Goal: Information Seeking & Learning: Check status

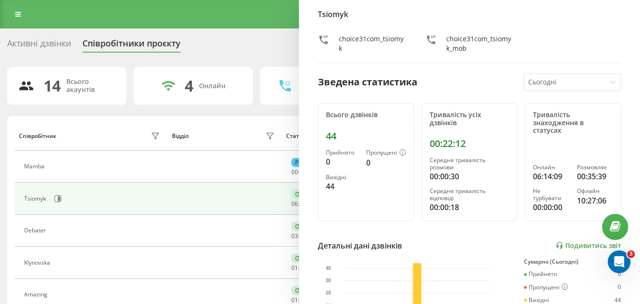
scroll to position [61, 0]
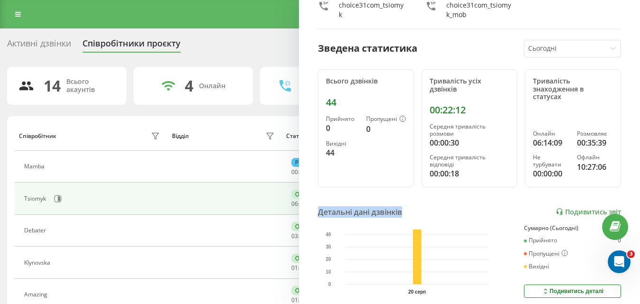
drag, startPoint x: 626, startPoint y: 181, endPoint x: 615, endPoint y: 202, distance: 23.5
click at [615, 202] on div "Tsiomyk choice31com_tsiomyk choice31com_tsiomyk_mob Зведена статистика Сьогодні…" at bounding box center [469, 152] width 341 height 304
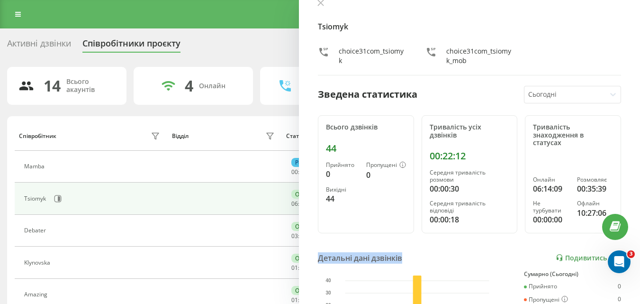
scroll to position [0, 0]
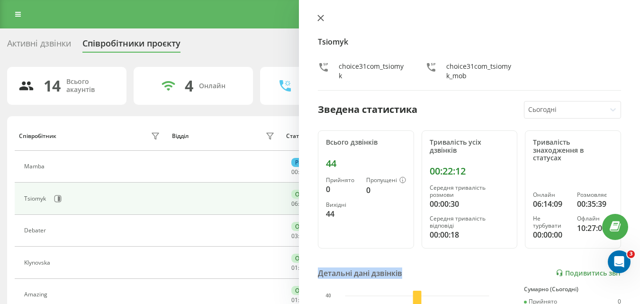
click at [321, 18] on icon at bounding box center [321, 18] width 6 height 6
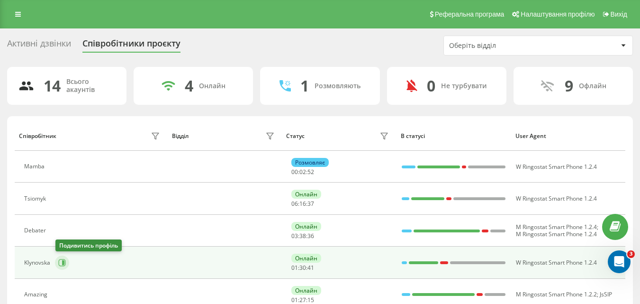
click at [61, 266] on button at bounding box center [62, 262] width 14 height 14
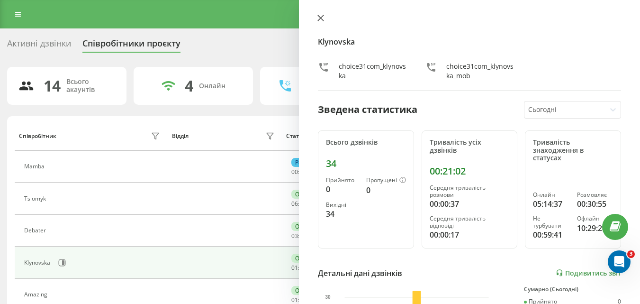
click at [317, 16] on icon at bounding box center [320, 18] width 7 height 7
click at [320, 17] on icon at bounding box center [321, 18] width 6 height 6
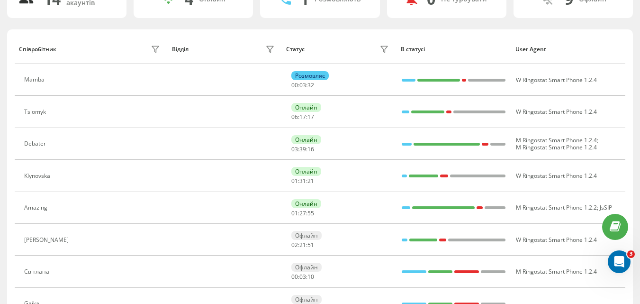
scroll to position [92, 0]
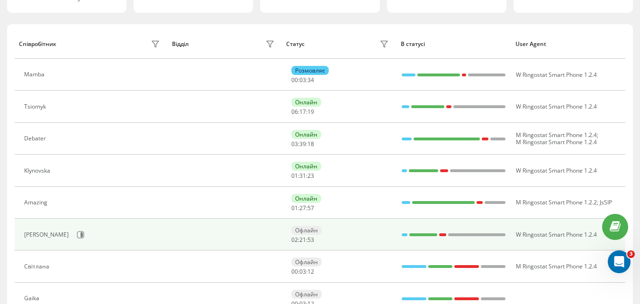
click at [280, 235] on td at bounding box center [224, 234] width 115 height 32
click at [168, 238] on td at bounding box center [224, 234] width 115 height 32
click at [81, 233] on icon at bounding box center [82, 234] width 2 height 5
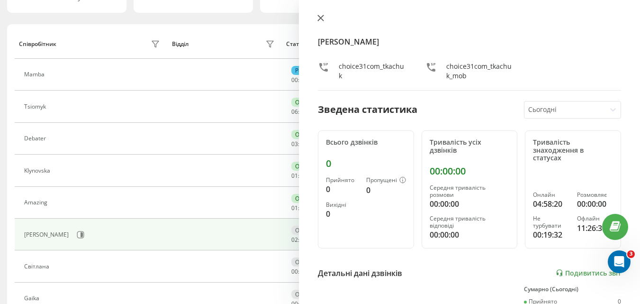
click at [319, 15] on icon at bounding box center [320, 18] width 7 height 7
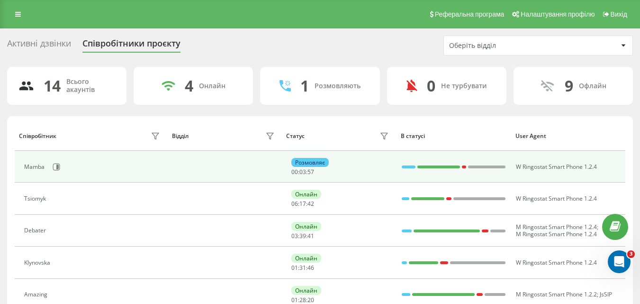
click at [274, 168] on td at bounding box center [224, 167] width 115 height 32
click at [274, 170] on td at bounding box center [224, 167] width 115 height 32
click at [57, 165] on icon at bounding box center [57, 166] width 2 height 5
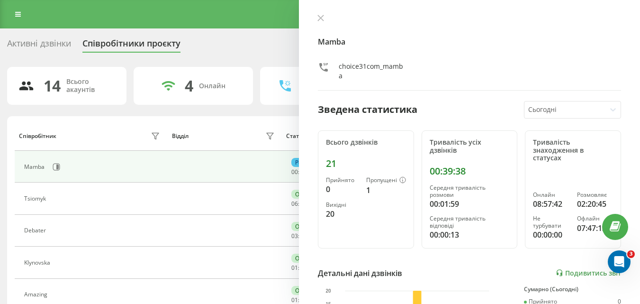
click at [381, 69] on div "choice31com_mamba" at bounding box center [373, 71] width 68 height 19
click at [571, 272] on link "Подивитись звіт" at bounding box center [588, 273] width 65 height 8
click at [319, 16] on icon at bounding box center [320, 18] width 7 height 7
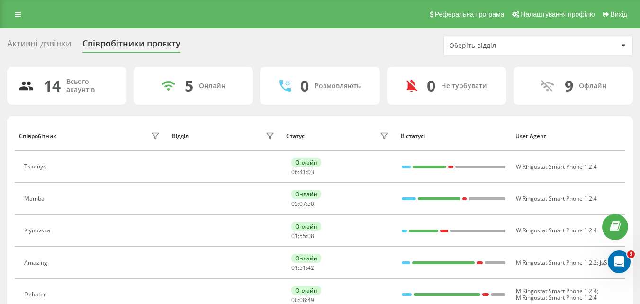
click at [322, 45] on div "Активні дзвінки Співробітники проєкту Оберіть відділ" at bounding box center [320, 46] width 626 height 20
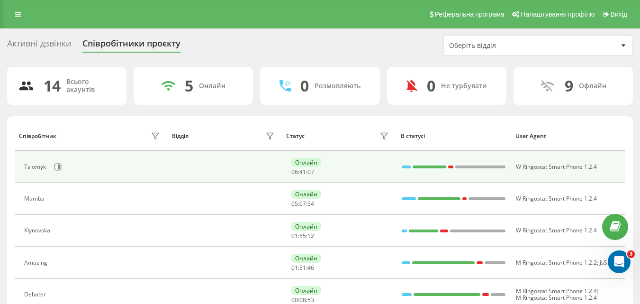
click at [38, 166] on div "Tsiomyk" at bounding box center [36, 166] width 24 height 7
click at [57, 163] on icon at bounding box center [58, 167] width 8 height 8
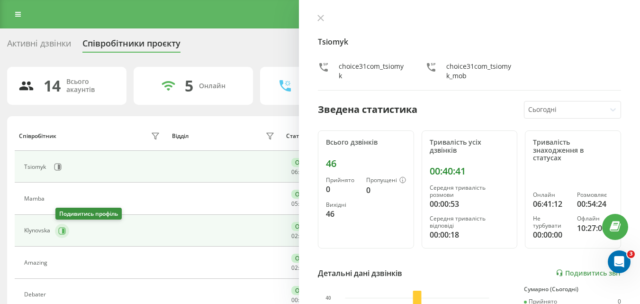
click at [61, 231] on icon at bounding box center [62, 231] width 8 height 8
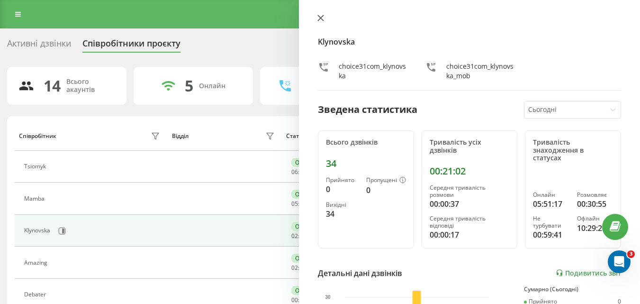
click at [323, 18] on icon at bounding box center [320, 18] width 7 height 7
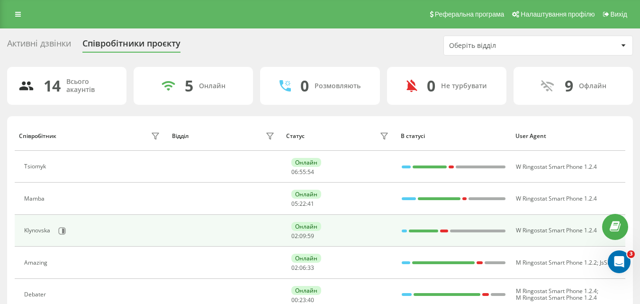
click at [41, 233] on div "Klynovska" at bounding box center [38, 230] width 28 height 7
click at [58, 231] on icon at bounding box center [62, 231] width 8 height 8
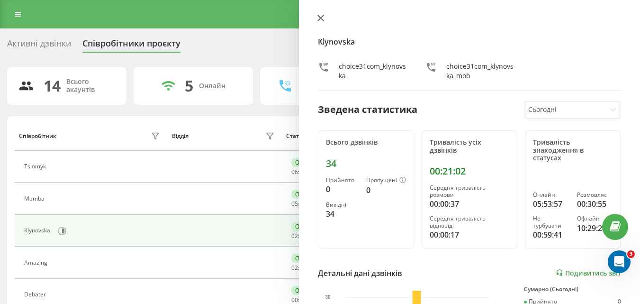
click at [322, 21] on button at bounding box center [320, 18] width 12 height 9
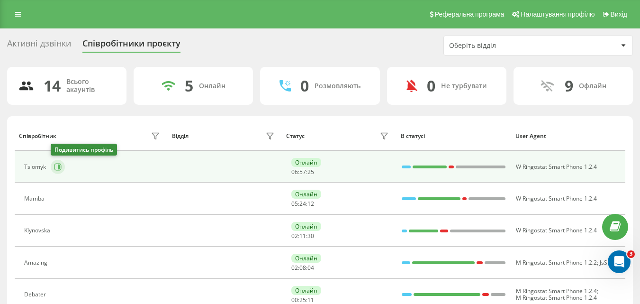
click at [57, 165] on icon at bounding box center [58, 167] width 8 height 8
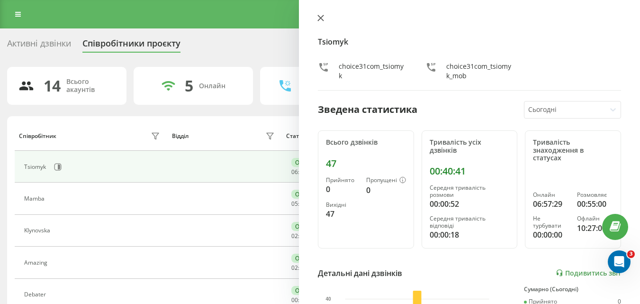
click at [321, 21] on button at bounding box center [320, 18] width 12 height 9
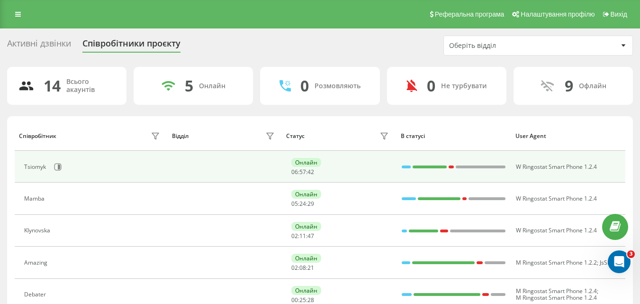
click at [32, 169] on div "Tsiomyk" at bounding box center [36, 166] width 24 height 7
click at [54, 167] on icon at bounding box center [57, 166] width 7 height 7
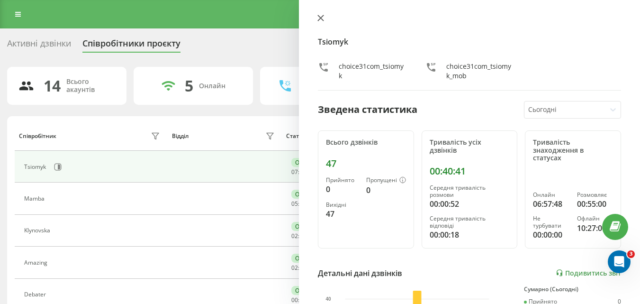
click at [318, 20] on icon at bounding box center [321, 18] width 6 height 6
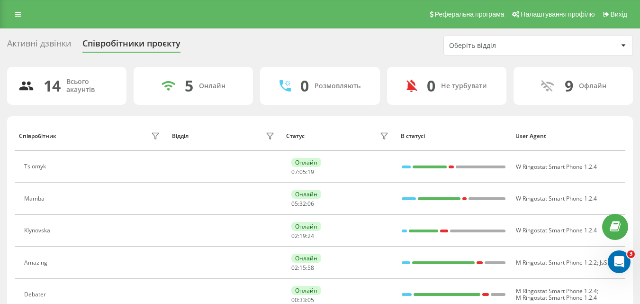
click at [354, 45] on div "Активні дзвінки Співробітники проєкту Оберіть відділ" at bounding box center [320, 46] width 626 height 20
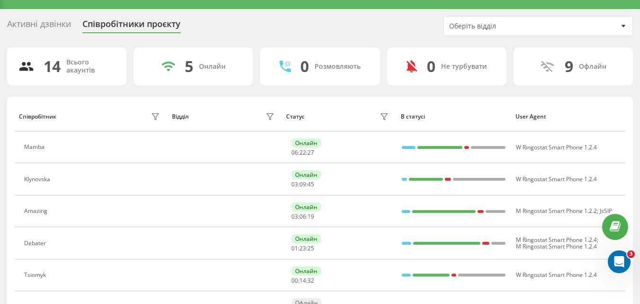
scroll to position [11, 0]
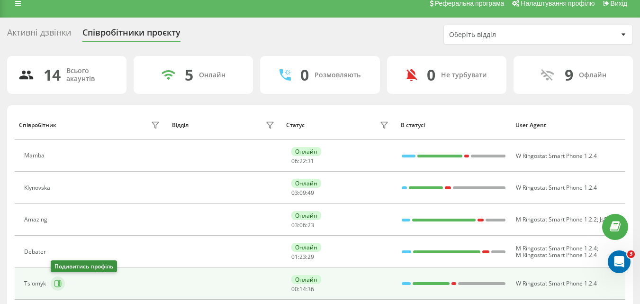
click at [57, 282] on icon at bounding box center [58, 283] width 8 height 8
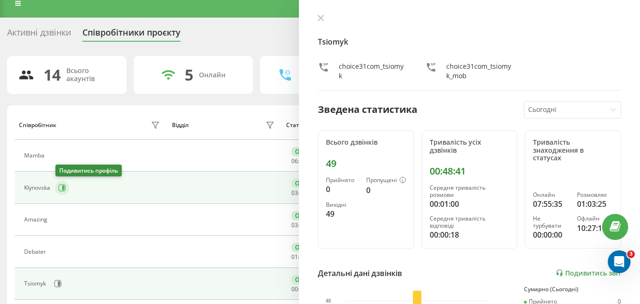
click at [61, 186] on icon at bounding box center [62, 188] width 8 height 8
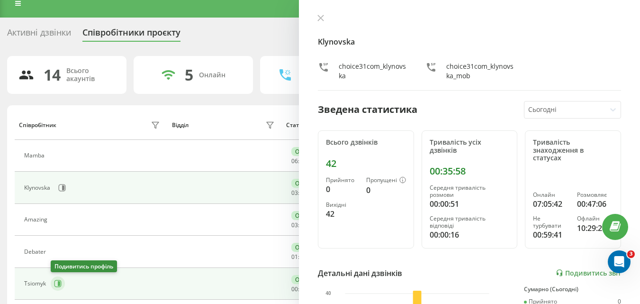
click at [57, 283] on icon at bounding box center [58, 283] width 8 height 8
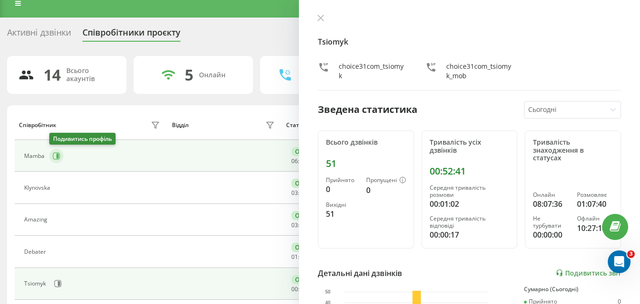
click at [57, 153] on icon at bounding box center [57, 155] width 2 height 5
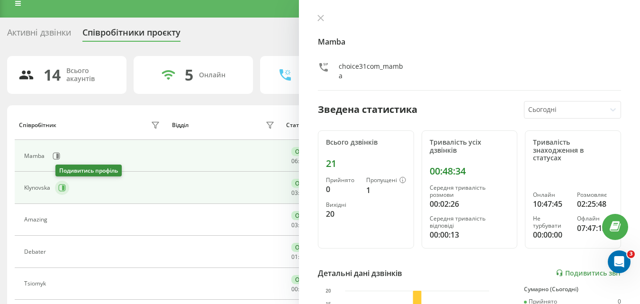
click at [61, 185] on icon at bounding box center [62, 188] width 8 height 8
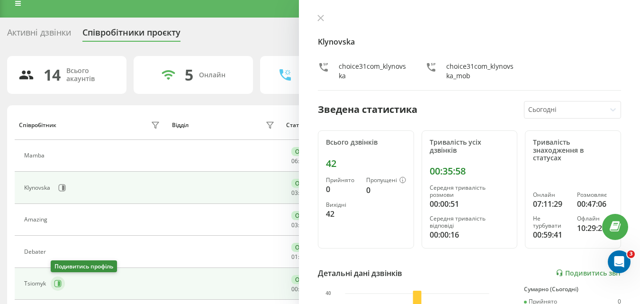
click at [54, 281] on button at bounding box center [58, 283] width 14 height 14
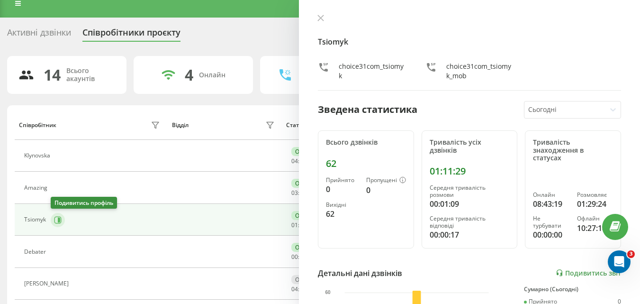
click at [58, 217] on icon at bounding box center [58, 220] width 8 height 8
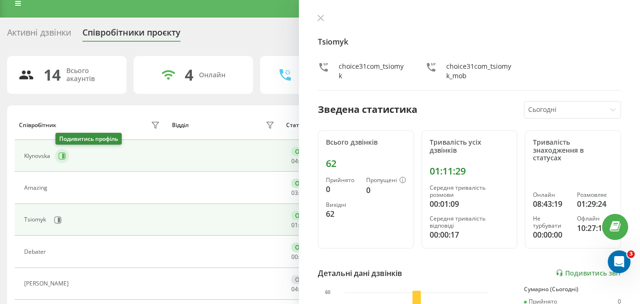
click at [61, 156] on icon at bounding box center [62, 156] width 8 height 8
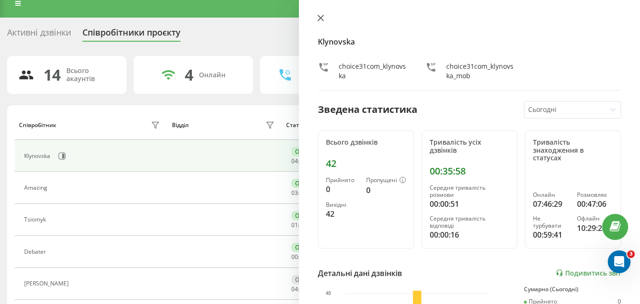
click at [319, 15] on icon at bounding box center [320, 18] width 7 height 7
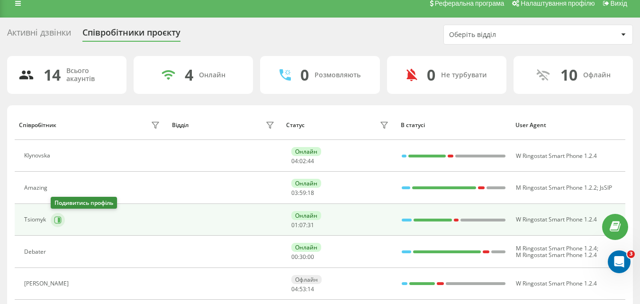
click at [56, 218] on icon at bounding box center [58, 220] width 8 height 8
